Goal: Complete application form

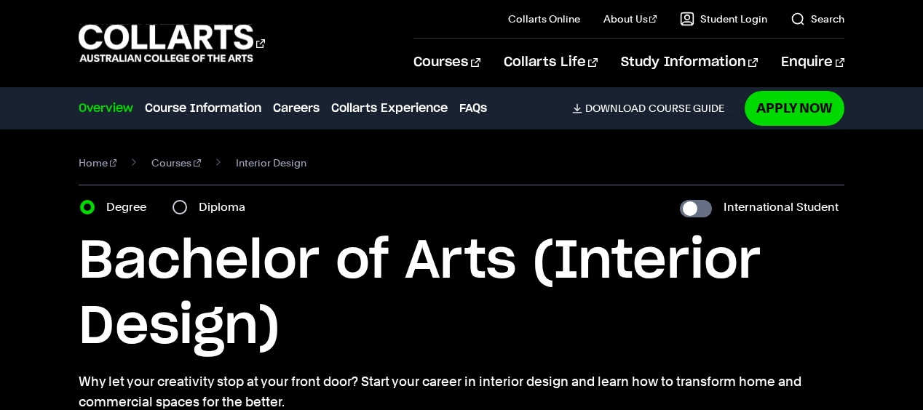
click at [213, 162] on span at bounding box center [219, 163] width 12 height 20
click at [192, 162] on nav "Home Courses Interior Design" at bounding box center [462, 169] width 766 height 33
click at [173, 208] on input "Diploma" at bounding box center [179, 207] width 15 height 15
radio input "true"
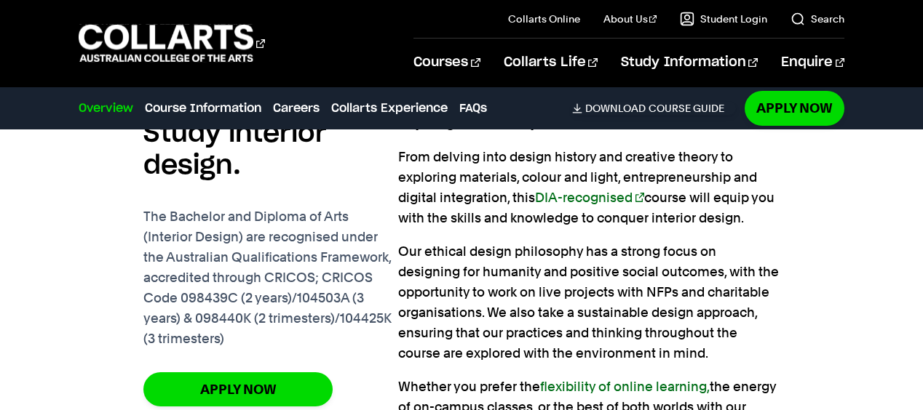
scroll to position [1079, 0]
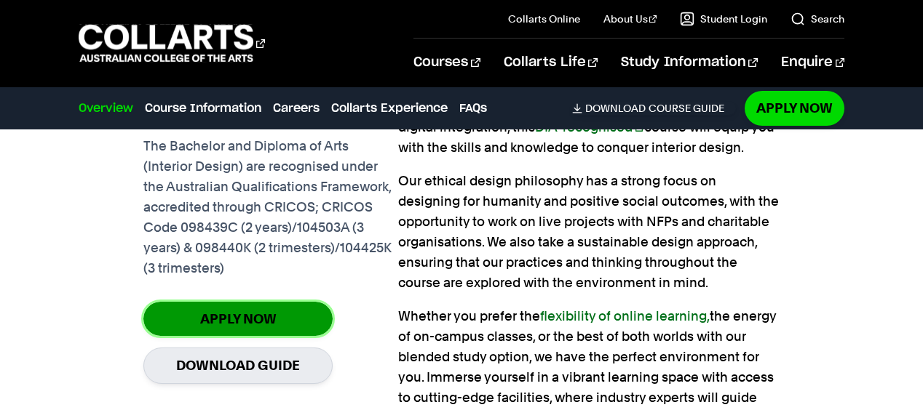
click at [256, 317] on link "Apply Now" at bounding box center [237, 319] width 189 height 34
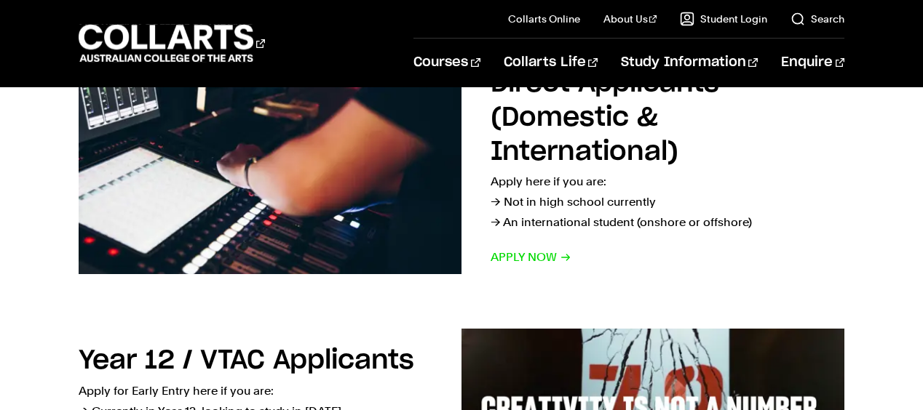
scroll to position [283, 0]
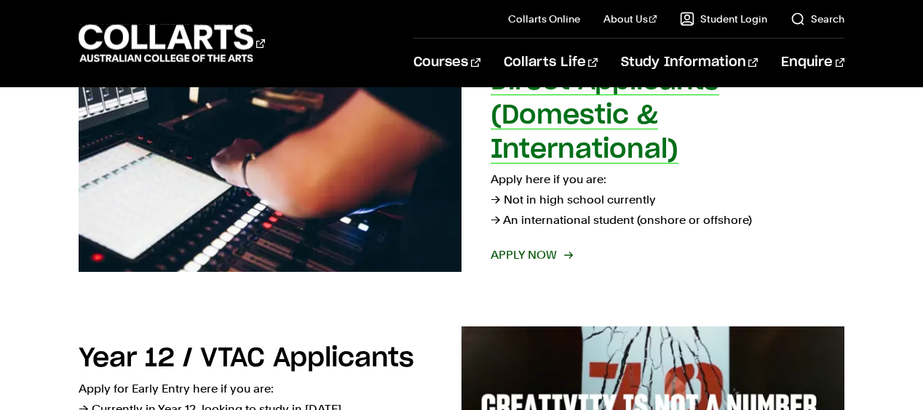
click at [629, 221] on p "Apply here if you are: → Not in high school currently → An international studen…" at bounding box center [668, 200] width 354 height 61
click at [527, 261] on span "Apply now" at bounding box center [531, 255] width 81 height 20
